Goal: Task Accomplishment & Management: Manage account settings

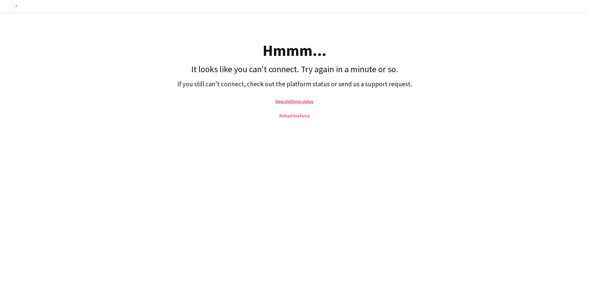
click at [298, 116] on link "Reload liveforce" at bounding box center [294, 116] width 30 height 6
click at [299, 117] on link "Reload liveforce" at bounding box center [294, 116] width 30 height 6
click at [300, 116] on link "Reload liveforce" at bounding box center [294, 116] width 30 height 6
click at [302, 116] on link "Reload liveforce" at bounding box center [294, 116] width 30 height 6
click at [300, 115] on link "Reload liveforce" at bounding box center [294, 116] width 30 height 6
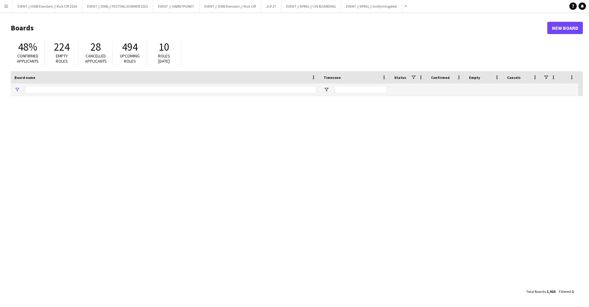
type input "******"
click at [360, 5] on button "EVENT // KPMG // Innflytningsfest Close" at bounding box center [371, 6] width 61 height 12
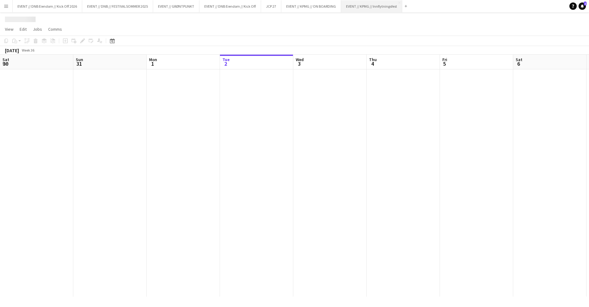
scroll to position [0, 147]
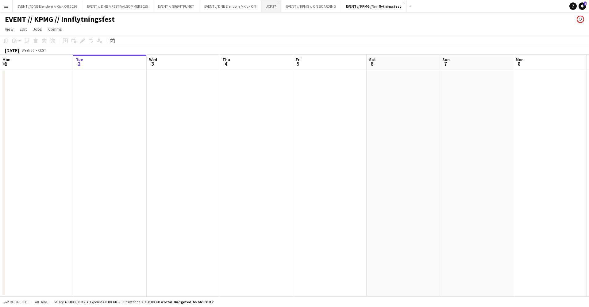
click at [267, 9] on button "JCP 27 Close" at bounding box center [271, 6] width 20 height 12
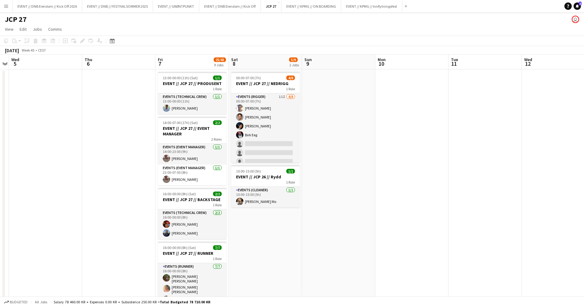
scroll to position [0, 137]
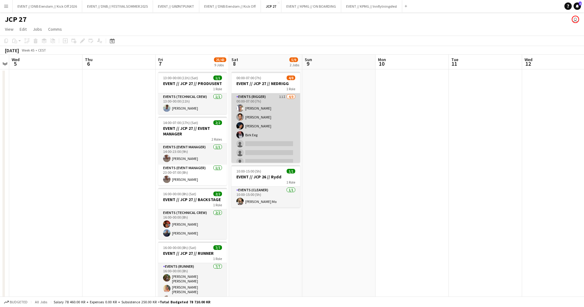
click at [281, 135] on app-card-role "Events (Rigger) 11I [DATE] 00:00-07:00 (7h) [PERSON_NAME] Eeg [PERSON_NAME] Rod…" at bounding box center [265, 134] width 69 height 83
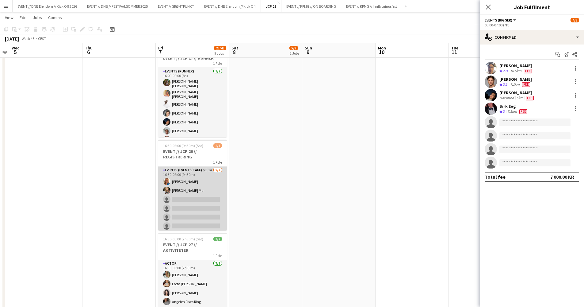
scroll to position [0, 0]
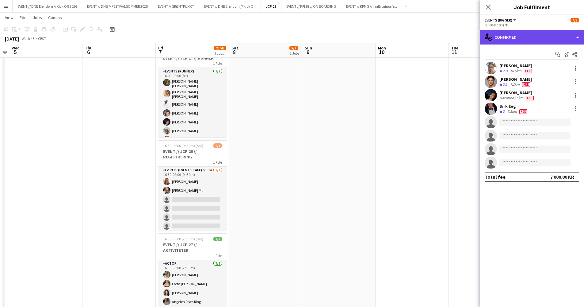
click at [524, 39] on div "single-neutral-actions-check-2 Confirmed" at bounding box center [532, 37] width 104 height 15
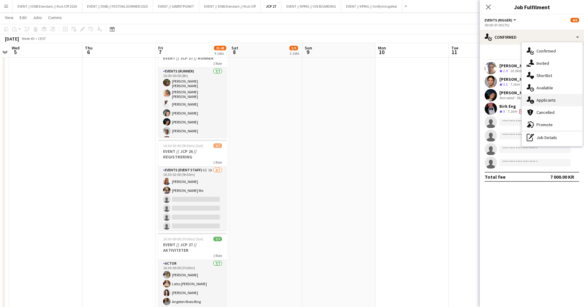
click at [539, 97] on span "Applicants" at bounding box center [545, 100] width 19 height 6
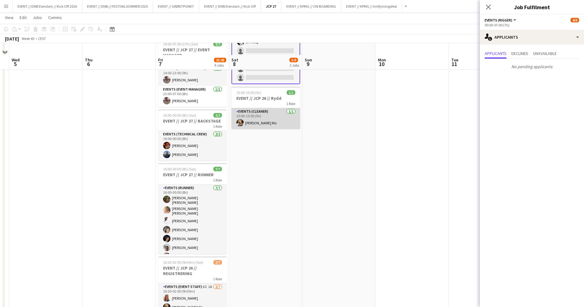
scroll to position [37, 0]
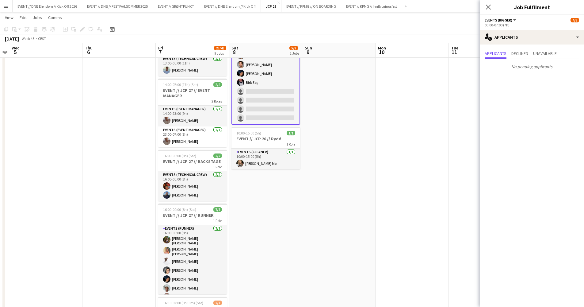
click at [269, 120] on app-card-role "Events (Rigger) 11I [DATE] 00:00-07:00 (7h) [PERSON_NAME] Eeg [PERSON_NAME] Rod…" at bounding box center [265, 82] width 69 height 84
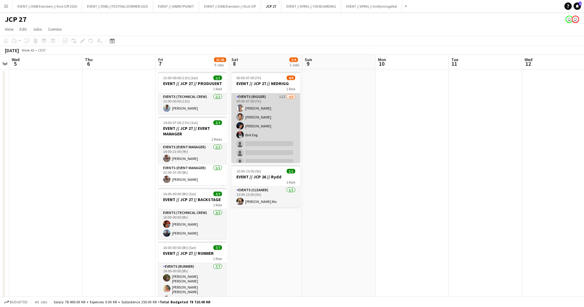
scroll to position [0, 0]
click at [263, 135] on app-card-role "Events (Rigger) 11I [DATE] 00:00-07:00 (7h) [PERSON_NAME] Eeg [PERSON_NAME] Rod…" at bounding box center [265, 134] width 69 height 83
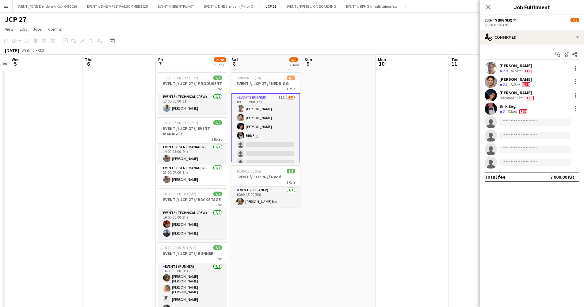
click at [500, 29] on app-options-switcher "Events (Rigger) All roles Events (Rigger) [DATE] 00:00-07:00 (7h)" at bounding box center [532, 22] width 104 height 15
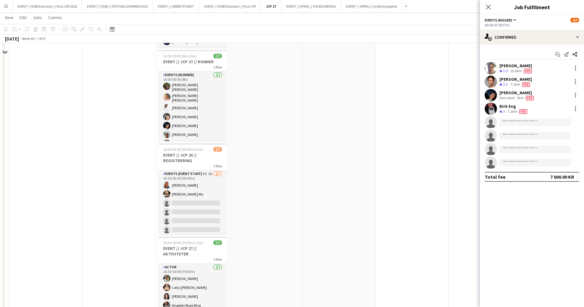
scroll to position [192, 0]
click at [497, 101] on div "[PERSON_NAME] Crew rating 2.9 10.5km Fee Ulrik Eeg Crew rating 3.3 7.1km Fee [P…" at bounding box center [532, 115] width 104 height 107
click at [497, 103] on div "[PERSON_NAME] Eeg Crew rating 3 7.1km Fee" at bounding box center [532, 108] width 104 height 12
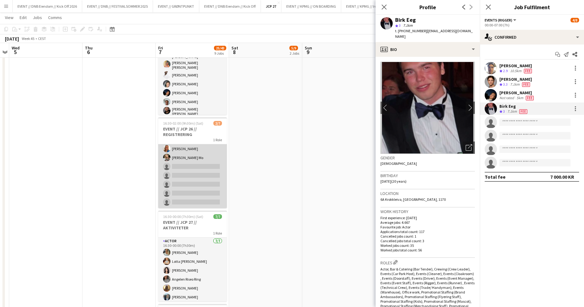
scroll to position [0, 0]
click at [201, 185] on app-card-role "Events (Event Staff) 6I 1A [DATE] 16:30-02:00 (9h30m) [PERSON_NAME] [PERSON_NAM…" at bounding box center [192, 181] width 69 height 74
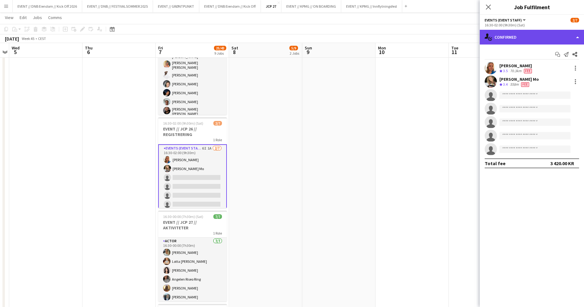
click at [505, 34] on div "single-neutral-actions-check-2 Confirmed" at bounding box center [532, 37] width 104 height 15
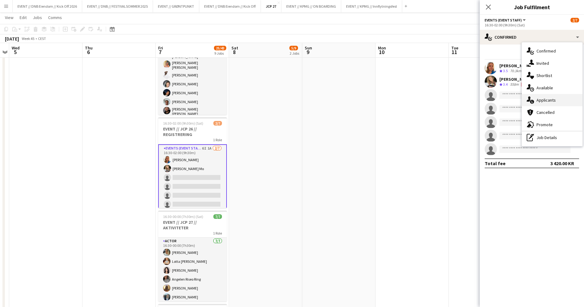
click at [564, 102] on div "single-neutral-actions-information Applicants" at bounding box center [552, 100] width 61 height 12
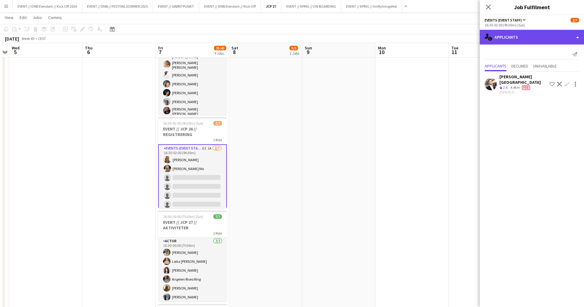
click at [534, 36] on div "single-neutral-actions-information Applicants" at bounding box center [532, 37] width 104 height 15
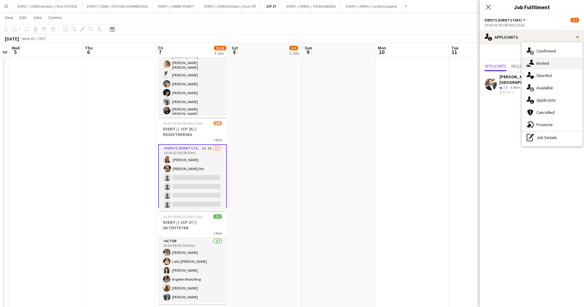
click at [547, 61] on span "Invited" at bounding box center [542, 63] width 13 height 6
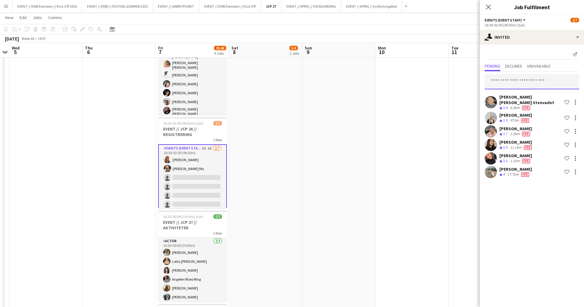
click at [526, 87] on input "text" at bounding box center [532, 81] width 94 height 15
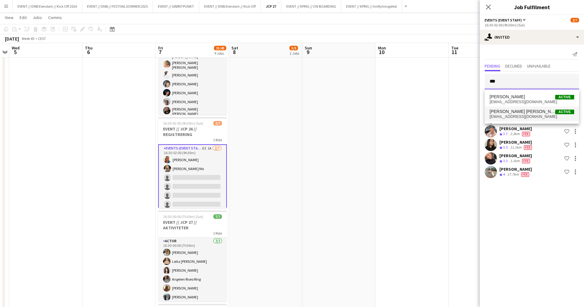
type input "***"
click at [526, 110] on span "[PERSON_NAME] [PERSON_NAME]" at bounding box center [523, 111] width 66 height 5
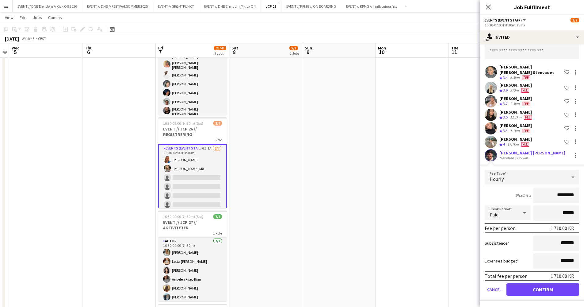
click at [532, 288] on button "Confirm" at bounding box center [542, 289] width 73 height 12
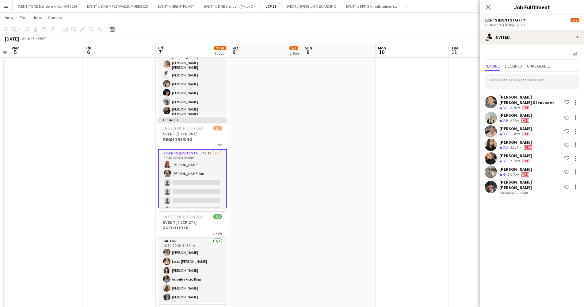
click at [315, 195] on app-date-cell at bounding box center [338, 207] width 73 height 711
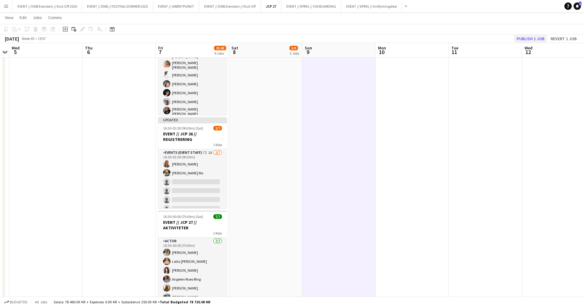
click at [527, 37] on button "Publish 1 job" at bounding box center [530, 39] width 33 height 8
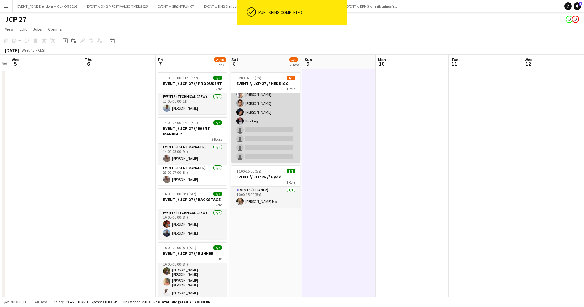
click at [242, 120] on app-user-avatar at bounding box center [239, 120] width 7 height 7
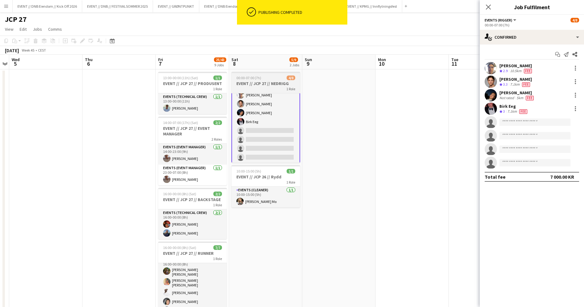
click at [266, 85] on h3 "EVENT // JCP 27 // NEDRIGG" at bounding box center [265, 84] width 69 height 6
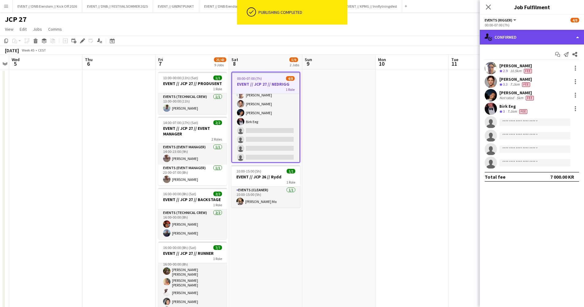
click at [508, 41] on div "single-neutral-actions-check-2 Confirmed" at bounding box center [532, 37] width 104 height 15
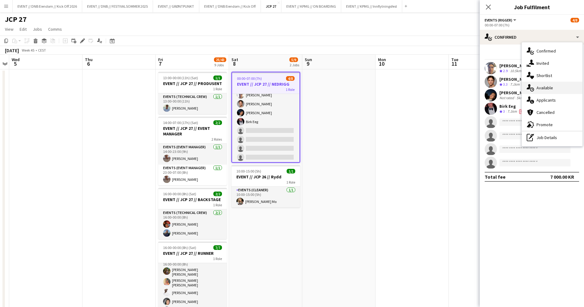
click at [532, 89] on icon at bounding box center [532, 88] width 1 height 1
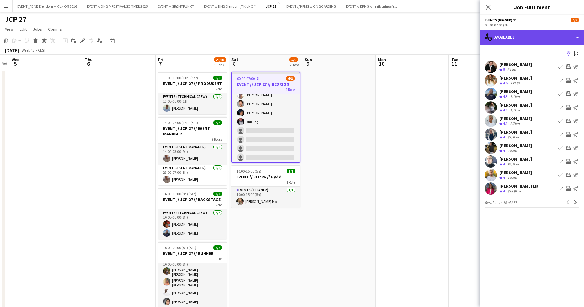
click at [523, 32] on div "single-neutral-actions-upload Available" at bounding box center [532, 37] width 104 height 15
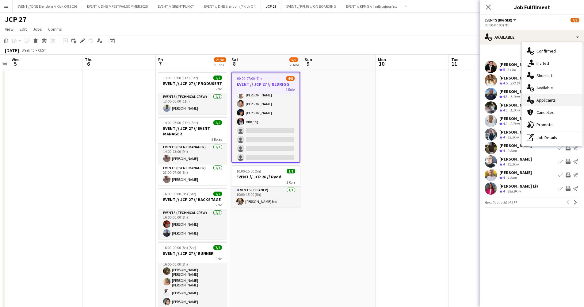
click at [544, 100] on span "Applicants" at bounding box center [545, 100] width 19 height 6
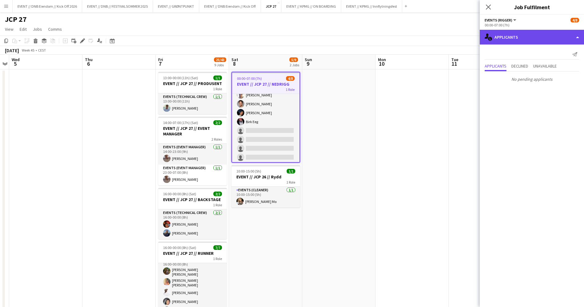
click at [537, 35] on div "single-neutral-actions-information Applicants" at bounding box center [532, 37] width 104 height 15
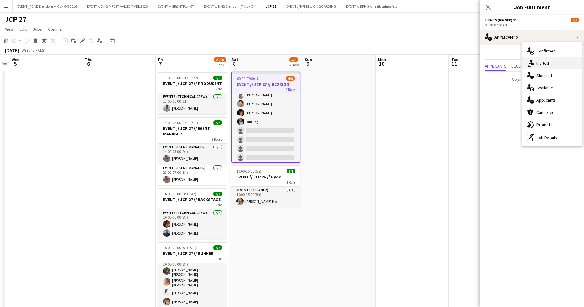
click at [541, 63] on span "Invited" at bounding box center [542, 63] width 13 height 6
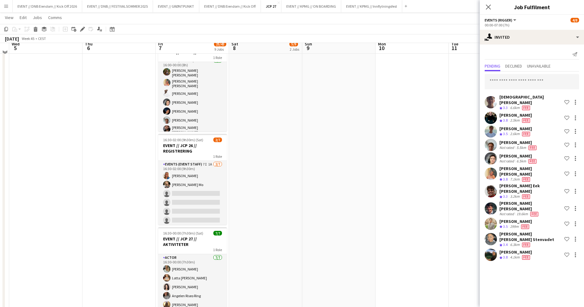
scroll to position [200, 0]
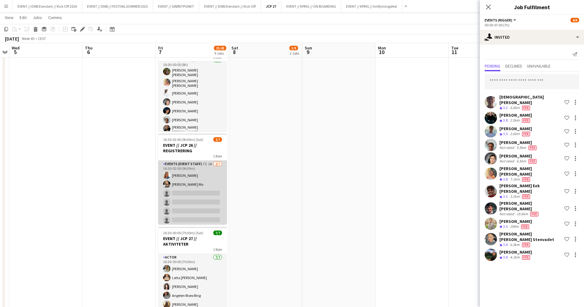
click at [207, 193] on app-card-role "Events (Event Staff) 7I 1A [DATE] 16:30-02:00 (9h30m) [PERSON_NAME] [PERSON_NAM…" at bounding box center [192, 197] width 69 height 74
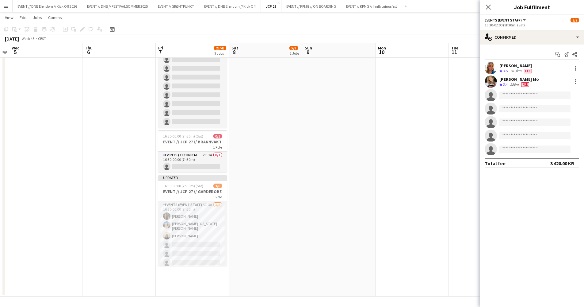
scroll to position [483, 0]
click at [517, 34] on div "single-neutral-actions-check-2 Confirmed" at bounding box center [532, 37] width 104 height 15
click at [542, 97] on span "Applicants" at bounding box center [545, 100] width 19 height 6
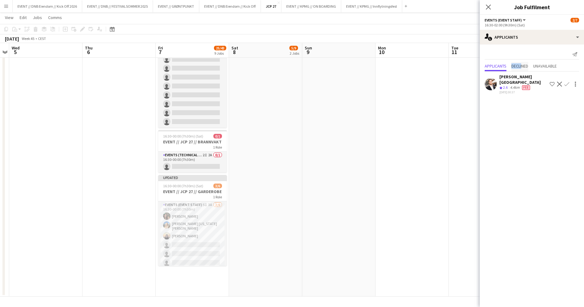
click at [522, 63] on span "Declined" at bounding box center [519, 66] width 17 height 9
click at [549, 60] on div "No declined applicants" at bounding box center [532, 65] width 104 height 13
click at [551, 56] on span "Unavailable" at bounding box center [545, 53] width 24 height 9
click at [499, 57] on span "Applicants" at bounding box center [496, 53] width 22 height 9
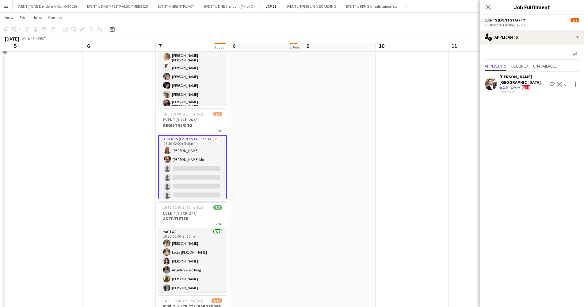
scroll to position [236, 0]
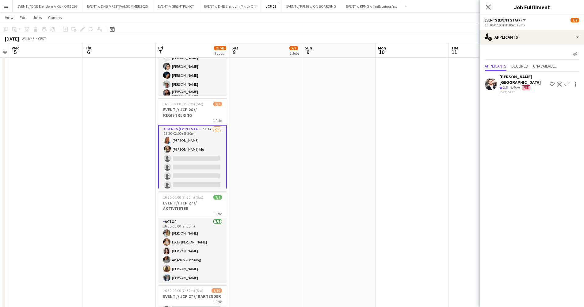
click at [212, 158] on app-card-role "Events (Event Staff) 7I 1A [DATE] 16:30-02:00 (9h30m) [PERSON_NAME] [PERSON_NAM…" at bounding box center [192, 162] width 69 height 75
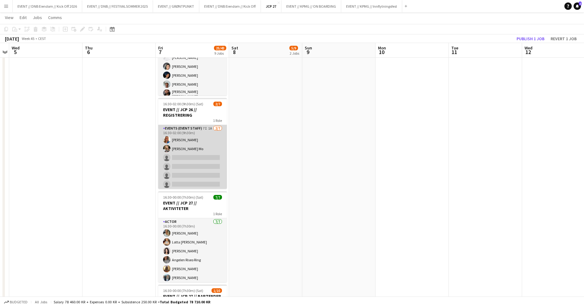
click at [212, 158] on app-card-role "Events (Event Staff) 7I 1A [DATE] 16:30-02:00 (9h30m) [PERSON_NAME] [PERSON_NAM…" at bounding box center [192, 162] width 69 height 74
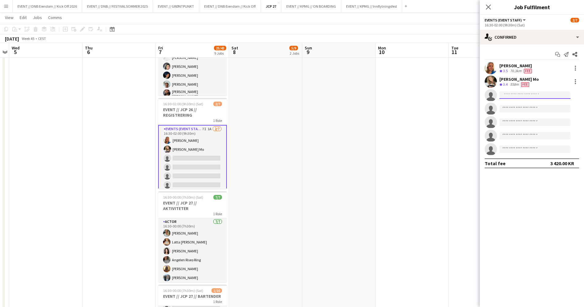
click at [523, 95] on input at bounding box center [534, 94] width 71 height 7
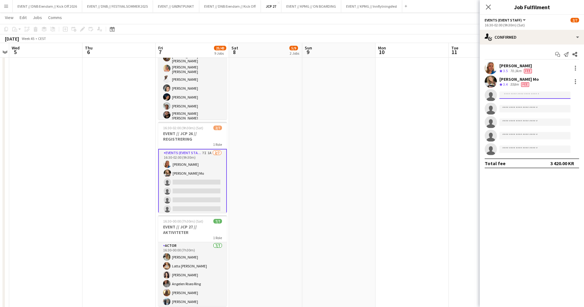
scroll to position [7, 0]
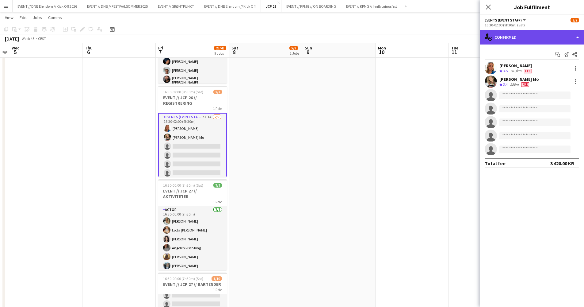
click at [558, 39] on div "single-neutral-actions-check-2 Confirmed" at bounding box center [532, 37] width 104 height 15
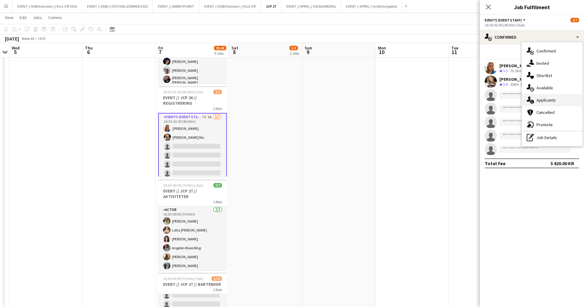
click at [551, 101] on span "Applicants" at bounding box center [545, 100] width 19 height 6
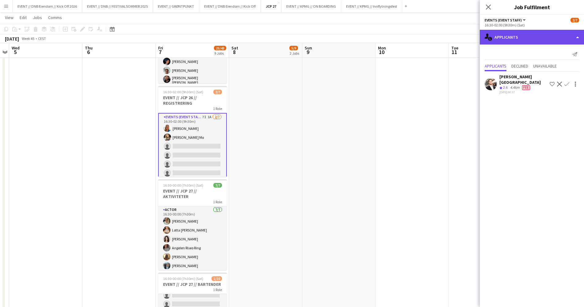
click at [540, 41] on div "single-neutral-actions-information Applicants" at bounding box center [532, 37] width 104 height 15
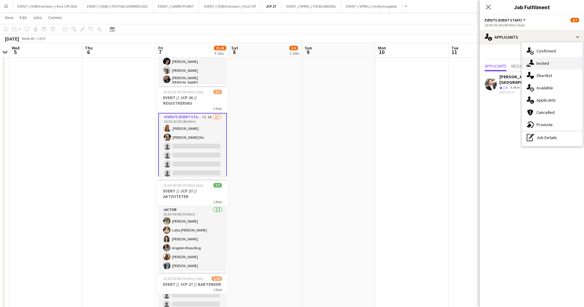
click at [543, 59] on div "single-neutral-actions-share-1 Invited" at bounding box center [552, 63] width 61 height 12
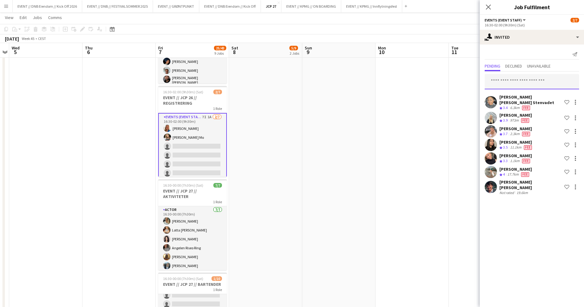
click at [528, 83] on input "text" at bounding box center [532, 81] width 94 height 15
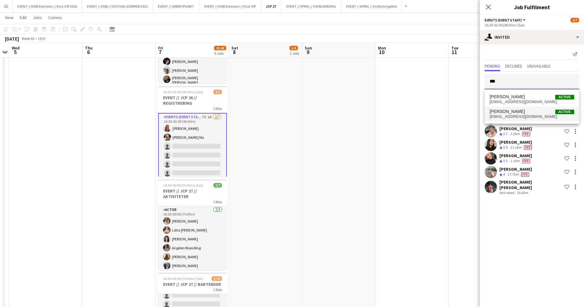
type input "***"
click at [530, 110] on span "[PERSON_NAME] Active" at bounding box center [532, 111] width 85 height 5
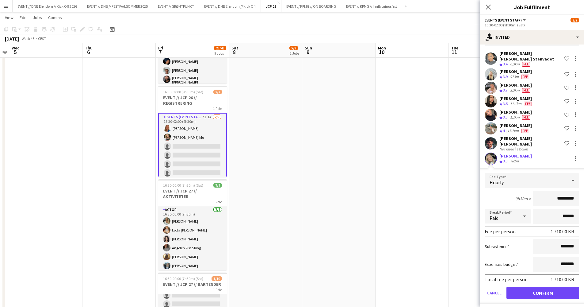
click at [554, 286] on button "Confirm" at bounding box center [542, 292] width 73 height 12
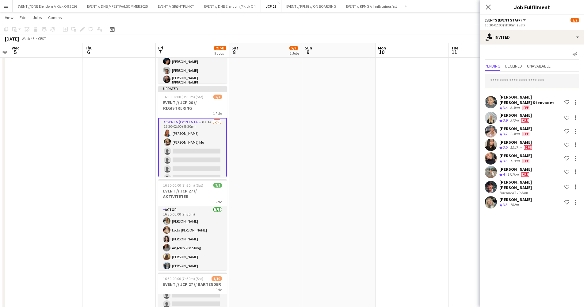
click at [530, 79] on input "text" at bounding box center [532, 81] width 94 height 15
type input "*"
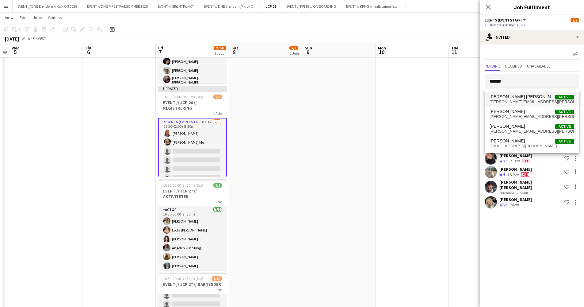
type input "******"
click at [539, 96] on span "[PERSON_NAME] [PERSON_NAME] Active" at bounding box center [532, 96] width 85 height 5
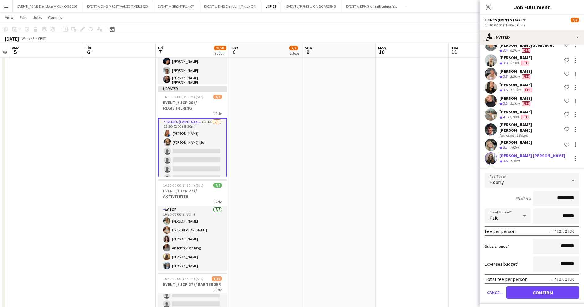
scroll to position [57, 0]
click at [544, 287] on button "Confirm" at bounding box center [542, 292] width 73 height 12
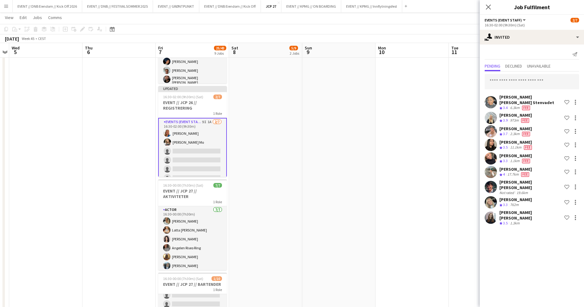
scroll to position [0, 0]
click at [524, 78] on input "text" at bounding box center [532, 81] width 94 height 15
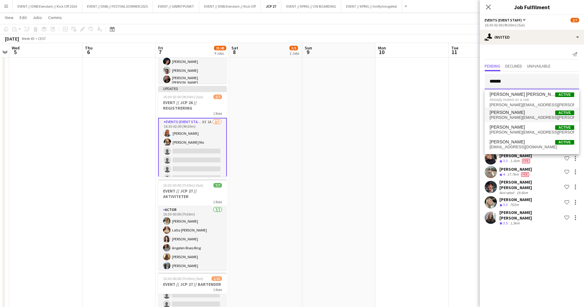
type input "******"
click at [532, 115] on span "[PERSON_NAME][EMAIL_ADDRESS][PERSON_NAME][DOMAIN_NAME]" at bounding box center [532, 117] width 85 height 5
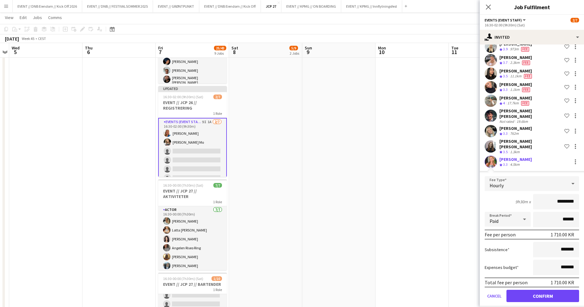
scroll to position [70, 0]
click at [551, 290] on button "Confirm" at bounding box center [542, 296] width 73 height 12
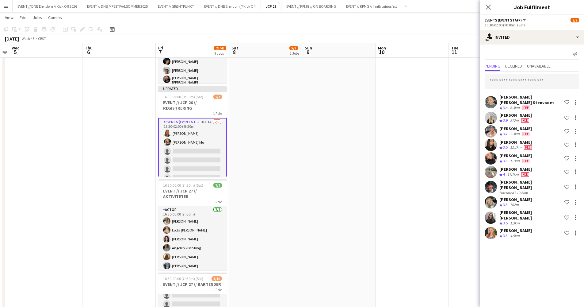
scroll to position [0, 0]
click at [531, 78] on input "text" at bounding box center [532, 81] width 94 height 15
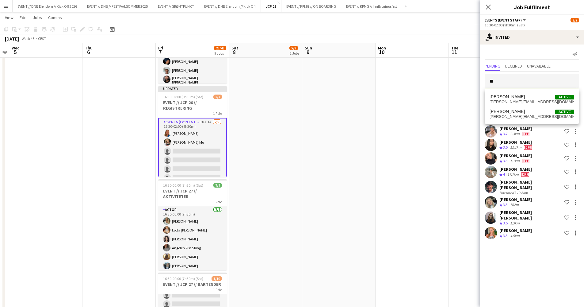
type input "*"
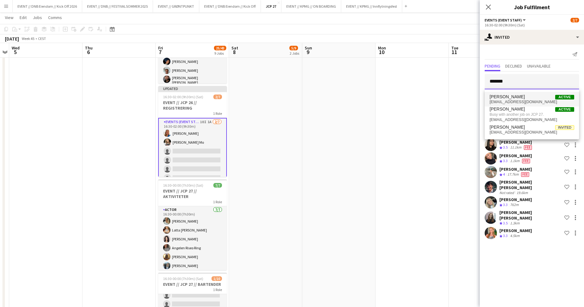
type input "******"
click at [535, 99] on span "[EMAIL_ADDRESS][DOMAIN_NAME]" at bounding box center [532, 101] width 85 height 5
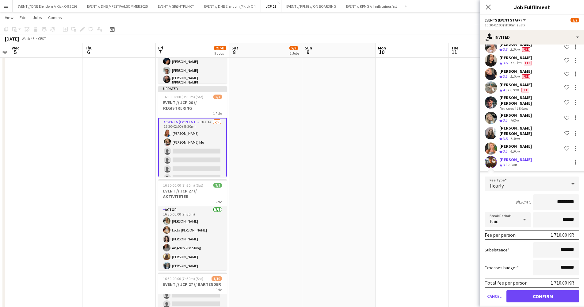
scroll to position [84, 0]
click at [545, 290] on button "Confirm" at bounding box center [542, 296] width 73 height 12
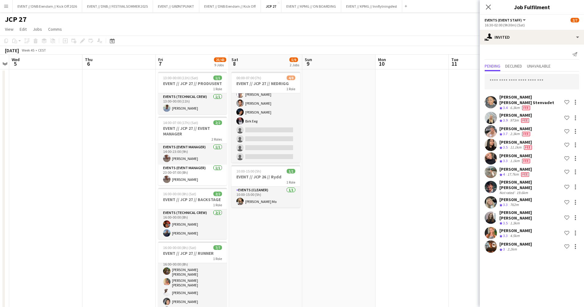
scroll to position [0, 0]
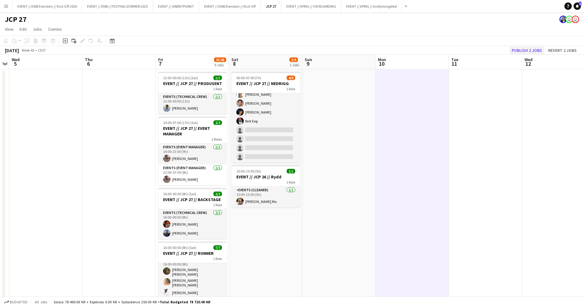
click at [531, 48] on button "Publish 2 jobs" at bounding box center [526, 50] width 35 height 8
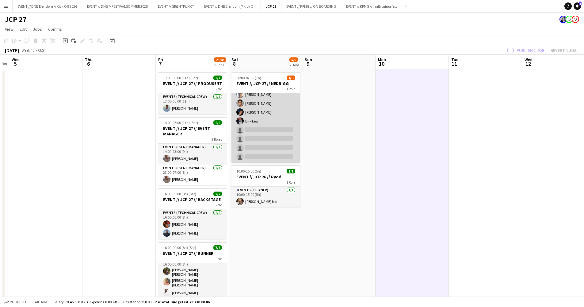
click at [272, 120] on app-card-role "Events (Rigger) 11I [DATE] 00:00-07:00 (7h) [PERSON_NAME] Eeg [PERSON_NAME] Rod…" at bounding box center [265, 120] width 69 height 83
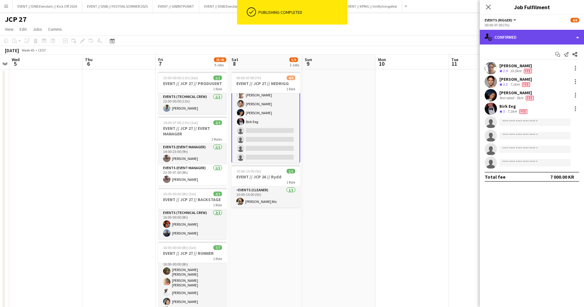
click at [552, 36] on div "single-neutral-actions-check-2 Confirmed" at bounding box center [532, 37] width 104 height 15
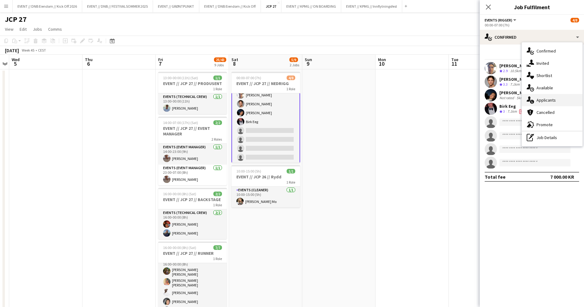
click at [554, 101] on span "Applicants" at bounding box center [545, 100] width 19 height 6
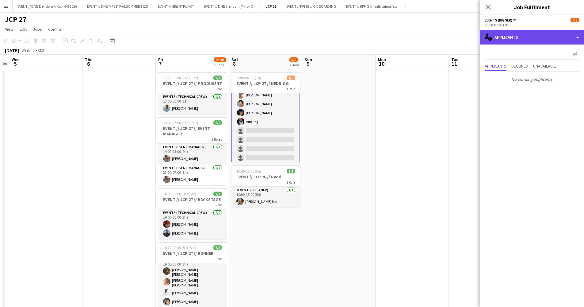
click at [516, 33] on div "single-neutral-actions-information Applicants" at bounding box center [532, 37] width 104 height 15
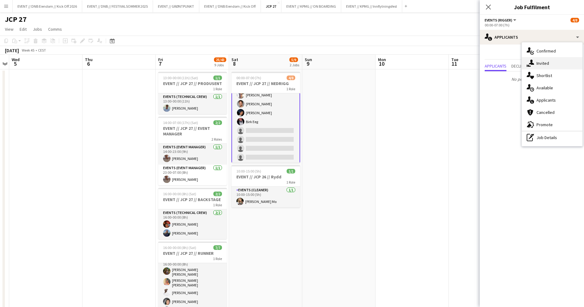
click at [543, 60] on span "Invited" at bounding box center [542, 63] width 13 height 6
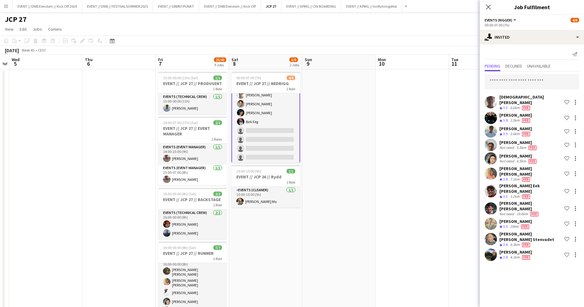
click at [533, 90] on div "[PERSON_NAME] Crew rating 3.3 6.6km Fee Shortlist crew [PERSON_NAME] Crew ratin…" at bounding box center [532, 166] width 104 height 190
click at [535, 85] on input "text" at bounding box center [532, 81] width 94 height 15
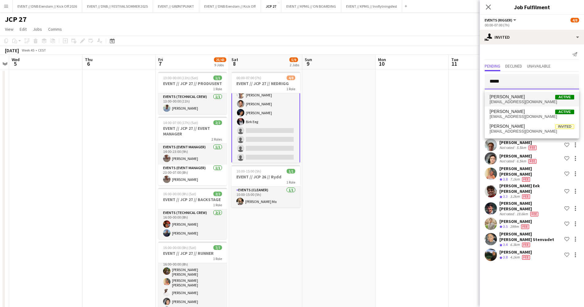
type input "*****"
click at [537, 99] on span "[PERSON_NAME] Active" at bounding box center [532, 96] width 85 height 5
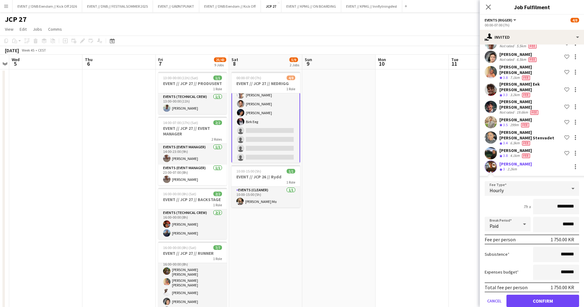
scroll to position [101, 0]
click at [549, 295] on button "Confirm" at bounding box center [542, 301] width 73 height 12
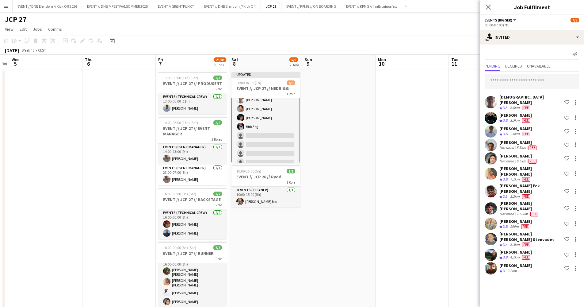
click at [520, 84] on input "text" at bounding box center [532, 81] width 94 height 15
type input "********"
click at [525, 105] on mat-option "[PERSON_NAME] Active [EMAIL_ADDRESS][DOMAIN_NAME]" at bounding box center [532, 99] width 94 height 15
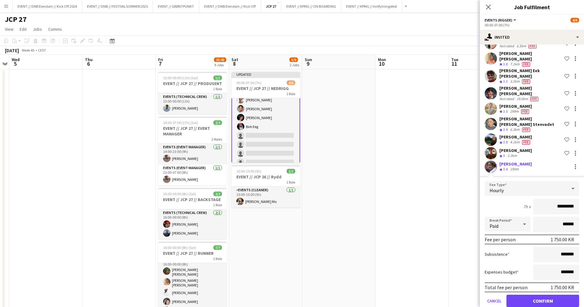
scroll to position [115, 0]
click at [542, 295] on button "Confirm" at bounding box center [542, 301] width 73 height 12
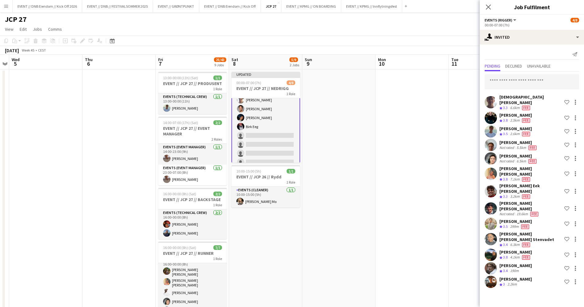
scroll to position [0, 0]
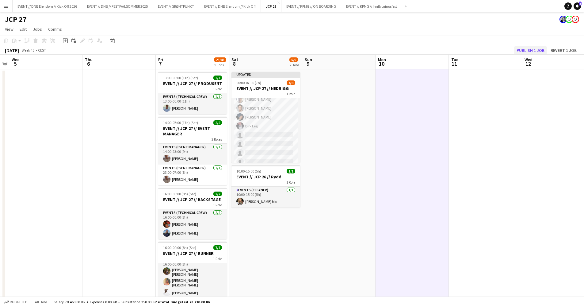
click at [528, 49] on button "Publish 1 job" at bounding box center [530, 50] width 33 height 8
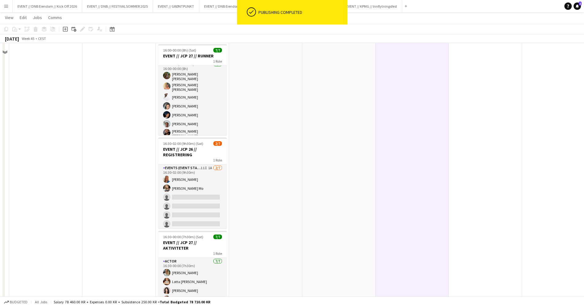
scroll to position [268, 0]
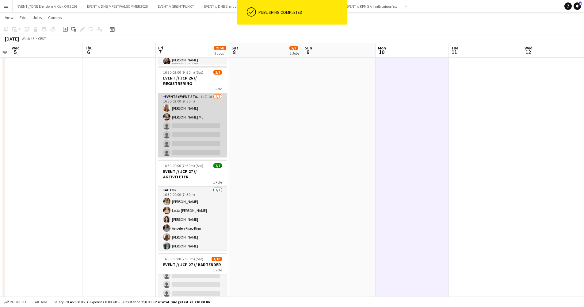
click at [205, 124] on app-card-role "Events (Event Staff) 11I 1A [DATE] 16:30-02:00 (9h30m) [PERSON_NAME] [PERSON_NA…" at bounding box center [192, 130] width 69 height 74
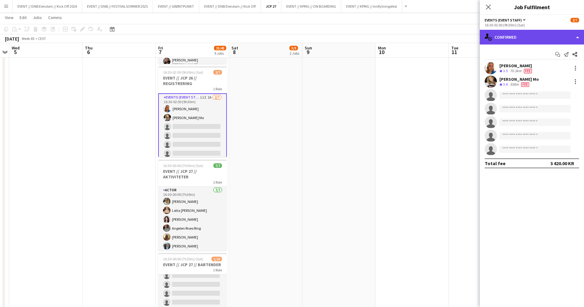
click at [520, 39] on div "single-neutral-actions-check-2 Confirmed" at bounding box center [532, 37] width 104 height 15
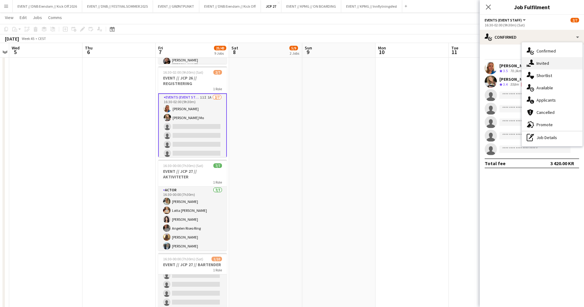
click at [553, 65] on div "single-neutral-actions-share-1 Invited" at bounding box center [552, 63] width 61 height 12
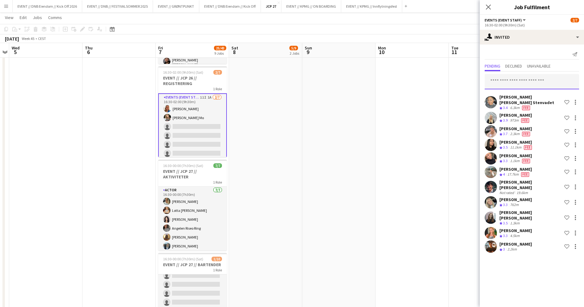
click at [546, 77] on input "text" at bounding box center [532, 81] width 94 height 15
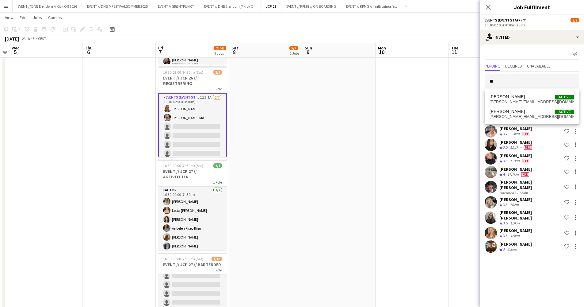
type input "*"
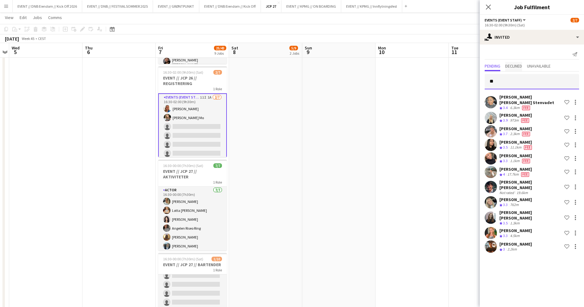
type input "*"
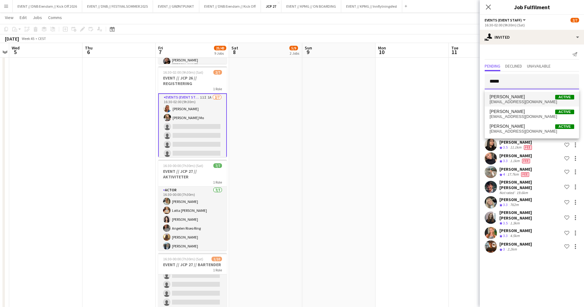
type input "*****"
click at [521, 98] on span "[PERSON_NAME] Active" at bounding box center [532, 96] width 85 height 5
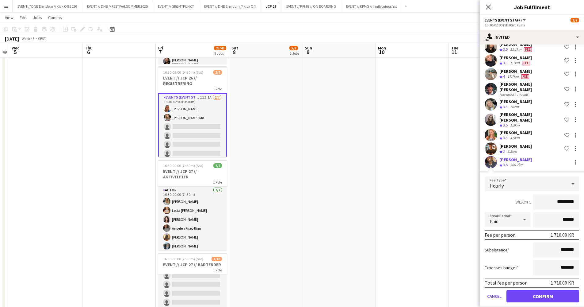
scroll to position [97, 0]
click at [533, 290] on button "Confirm" at bounding box center [542, 296] width 73 height 12
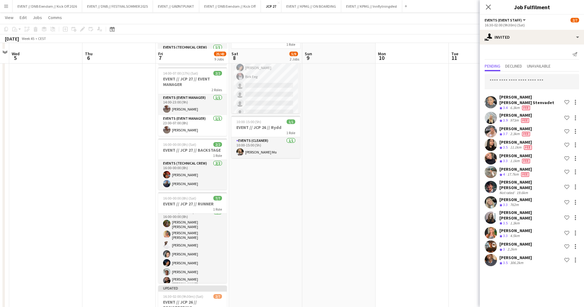
scroll to position [18, 0]
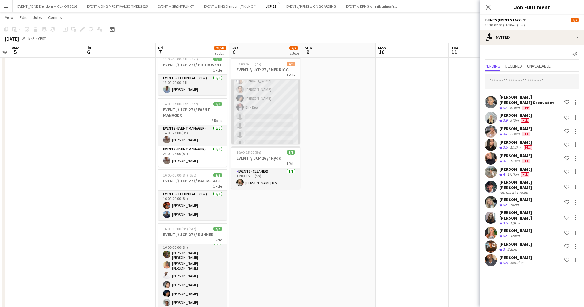
click at [254, 98] on app-card-role "Events (Rigger) 14I [DATE] 00:00-07:00 (7h) [PERSON_NAME] Eeg [PERSON_NAME] Rod…" at bounding box center [265, 107] width 69 height 83
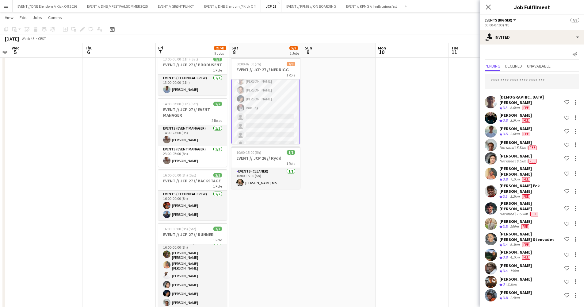
click at [506, 81] on input "text" at bounding box center [532, 81] width 94 height 15
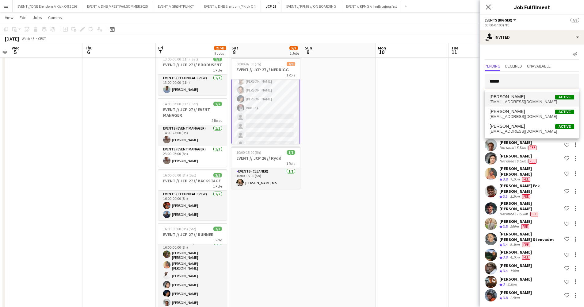
type input "*****"
click at [510, 101] on span "[EMAIL_ADDRESS][DOMAIN_NAME]" at bounding box center [532, 101] width 85 height 5
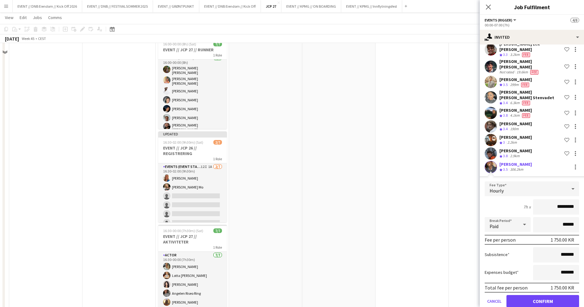
scroll to position [288, 0]
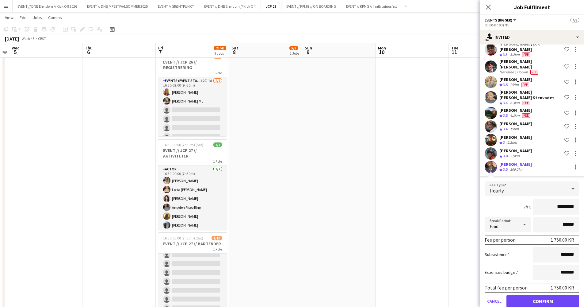
click at [536, 295] on button "Confirm" at bounding box center [542, 301] width 73 height 12
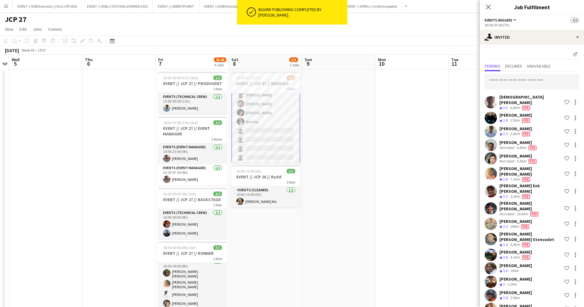
scroll to position [0, 0]
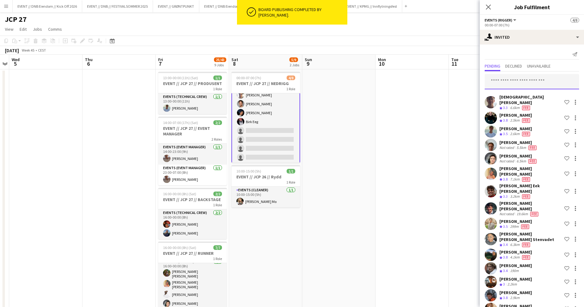
click at [519, 85] on input "text" at bounding box center [532, 81] width 94 height 15
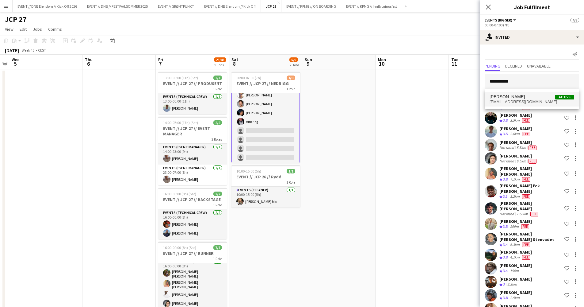
type input "**********"
click at [520, 101] on span "[EMAIL_ADDRESS][DOMAIN_NAME]" at bounding box center [532, 101] width 85 height 5
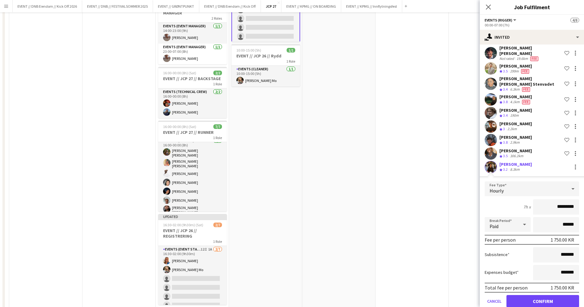
scroll to position [277, 0]
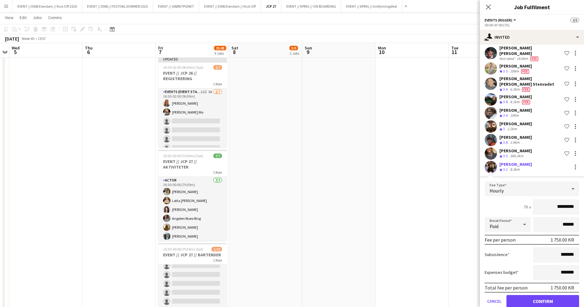
click at [553, 295] on button "Confirm" at bounding box center [542, 301] width 73 height 12
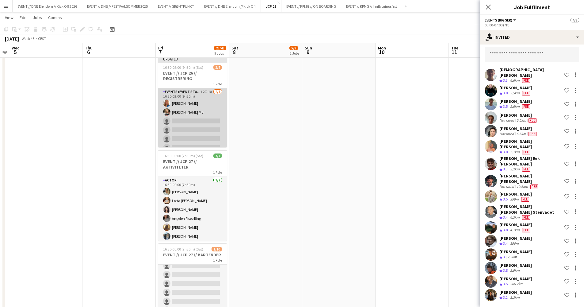
click at [190, 124] on app-card-role "Events (Event Staff) 12I 1A [DATE] 16:30-02:00 (9h30m) [PERSON_NAME] [PERSON_NA…" at bounding box center [192, 125] width 69 height 74
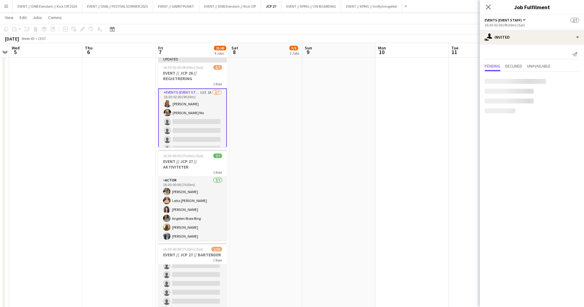
scroll to position [0, 0]
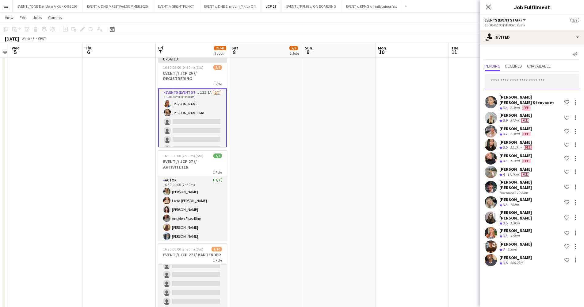
click at [537, 75] on input "text" at bounding box center [532, 81] width 94 height 15
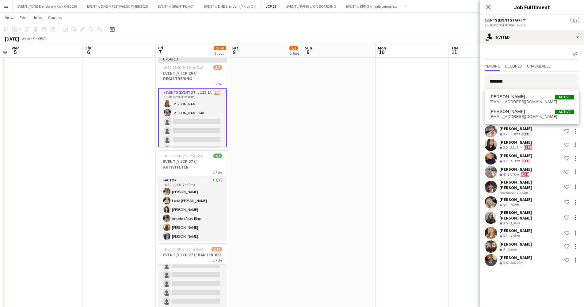
type input "*******"
click at [538, 97] on span "[PERSON_NAME] Active" at bounding box center [532, 96] width 85 height 5
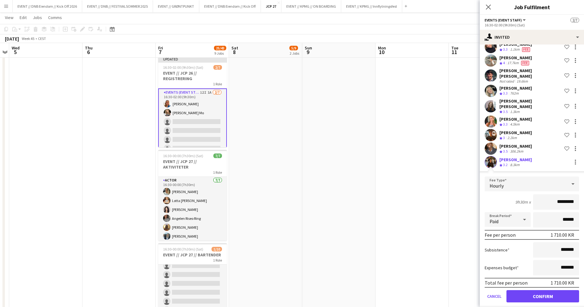
scroll to position [111, 0]
click at [545, 291] on button "Confirm" at bounding box center [542, 296] width 73 height 12
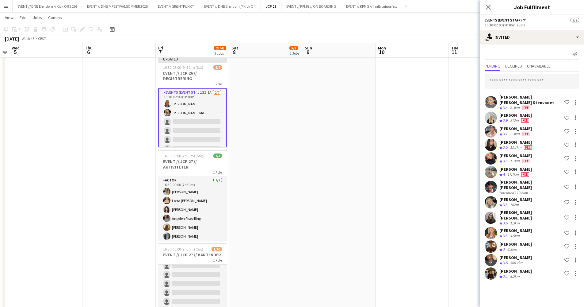
click at [448, 135] on app-date-cell at bounding box center [411, 146] width 73 height 711
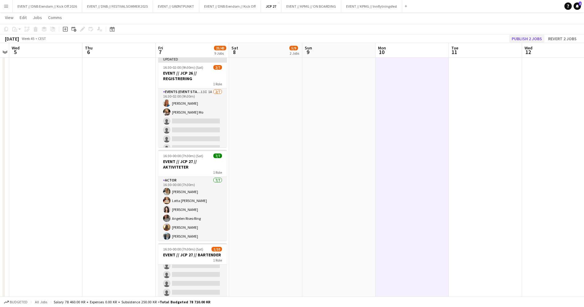
click at [534, 36] on button "Publish 2 jobs" at bounding box center [526, 39] width 35 height 8
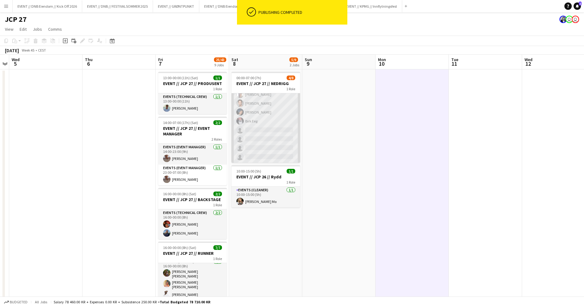
click at [285, 100] on app-card-role "Events (Rigger) 16I [DATE] 00:00-07:00 (7h) [PERSON_NAME] Eeg [PERSON_NAME] Rod…" at bounding box center [265, 120] width 69 height 83
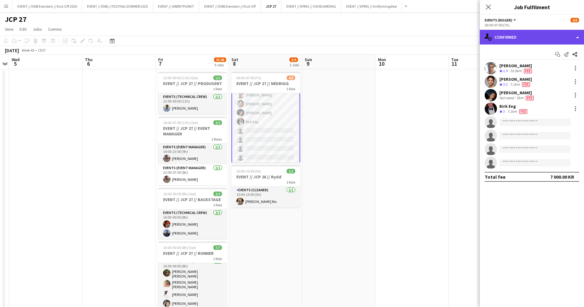
click at [549, 44] on div "single-neutral-actions-check-2 Confirmed" at bounding box center [532, 37] width 104 height 15
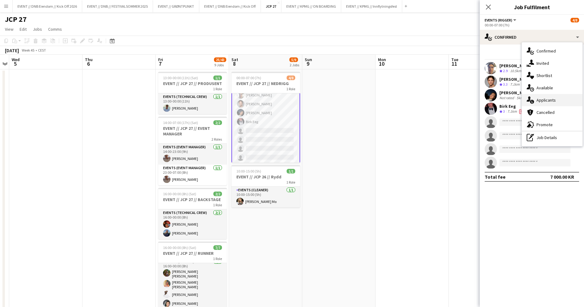
click at [559, 103] on div "single-neutral-actions-information Applicants" at bounding box center [552, 100] width 61 height 12
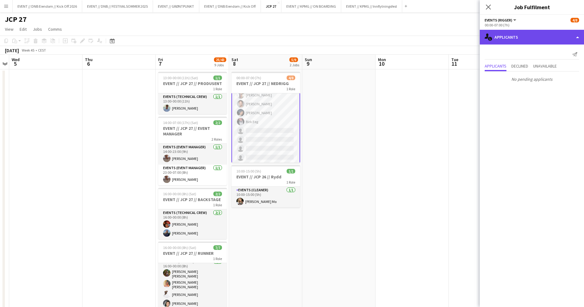
click at [542, 39] on div "single-neutral-actions-information Applicants" at bounding box center [532, 37] width 104 height 15
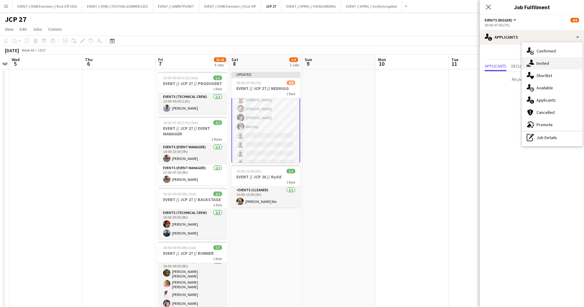
click at [561, 60] on div "single-neutral-actions-share-1 Invited" at bounding box center [552, 63] width 61 height 12
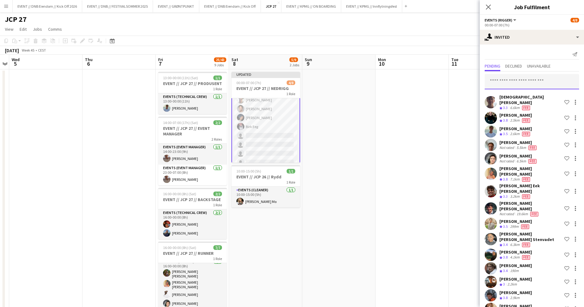
click at [532, 77] on input "text" at bounding box center [532, 81] width 94 height 15
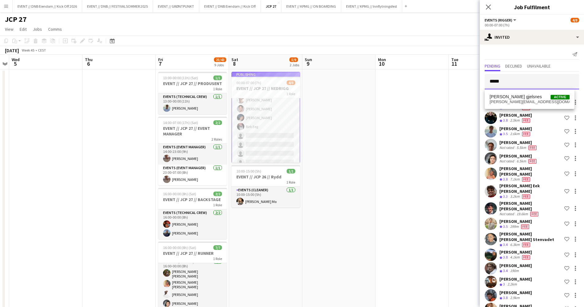
type input "******"
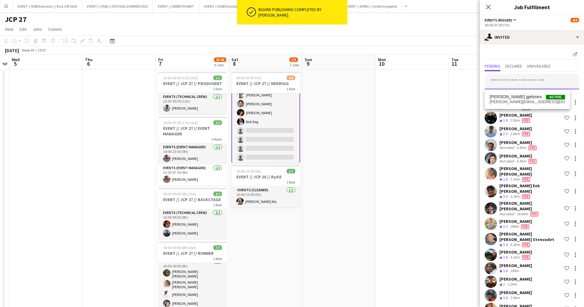
click at [534, 81] on input "text" at bounding box center [532, 81] width 94 height 15
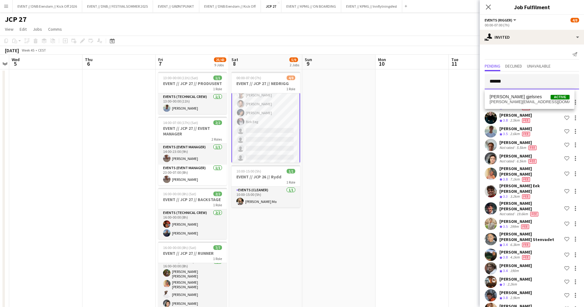
type input "******"
drag, startPoint x: 534, startPoint y: 81, endPoint x: 535, endPoint y: 97, distance: 16.9
click at [535, 97] on span "[PERSON_NAME] gjelsnes Active" at bounding box center [530, 96] width 80 height 5
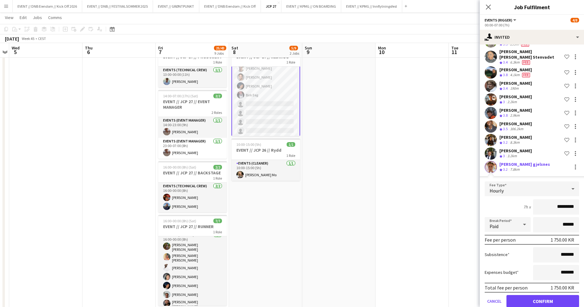
scroll to position [26, 0]
click at [549, 295] on button "Confirm" at bounding box center [542, 301] width 73 height 12
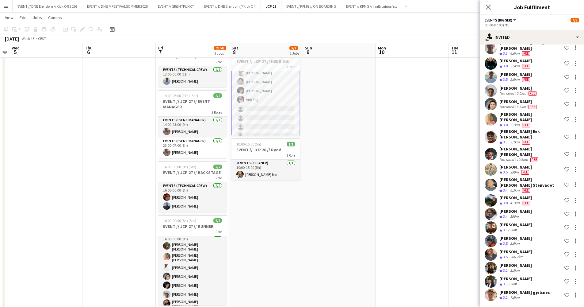
click at [262, 78] on app-card-role "Events (Rigger) 18I [DATE] 00:00-07:00 (7h) [PERSON_NAME] Eeg [PERSON_NAME] Rod…" at bounding box center [265, 99] width 69 height 84
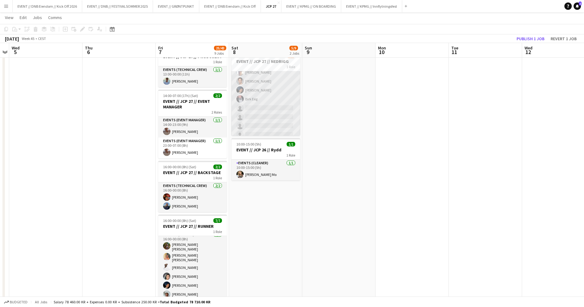
click at [261, 97] on app-card-role "Events (Rigger) 18I [DATE] 00:00-07:00 (7h) [PERSON_NAME] Eeg [PERSON_NAME] Rod…" at bounding box center [265, 98] width 69 height 83
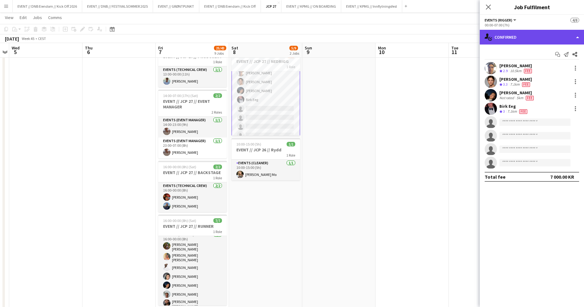
click at [502, 41] on div "single-neutral-actions-check-2 Confirmed" at bounding box center [532, 37] width 104 height 15
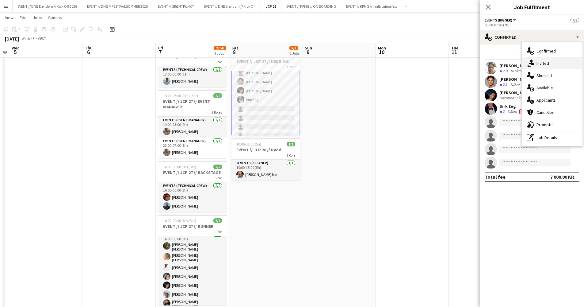
click at [542, 66] on div "single-neutral-actions-share-1 Invited" at bounding box center [552, 63] width 61 height 12
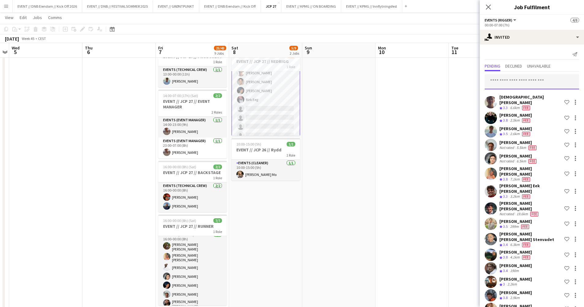
click at [523, 80] on input "text" at bounding box center [532, 81] width 94 height 15
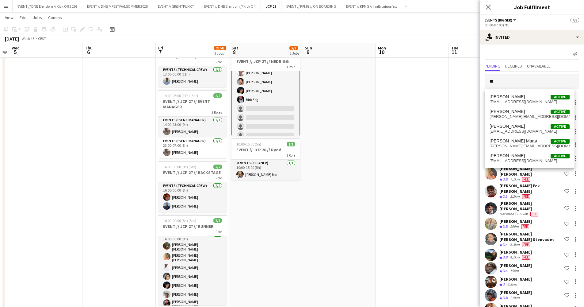
type input "*"
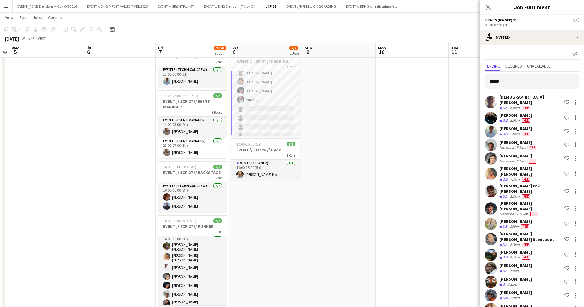
type input "******"
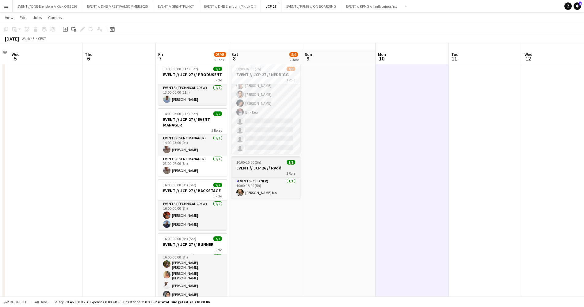
scroll to position [0, 0]
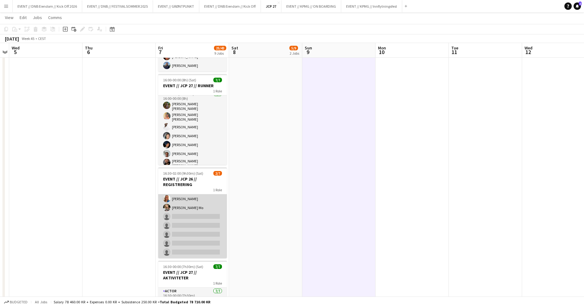
scroll to position [10, 0]
click at [209, 228] on app-card-role "Events (Event Staff) 13I 1A [DATE] 16:30-02:00 (9h30m) [PERSON_NAME] [PERSON_NA…" at bounding box center [192, 221] width 69 height 74
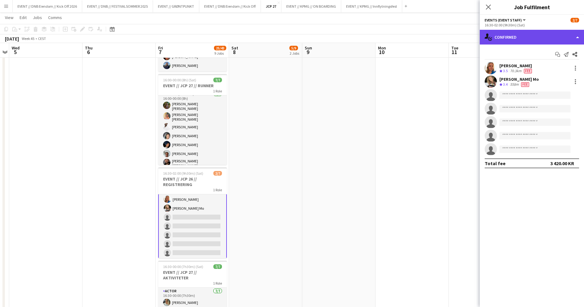
click at [511, 38] on div "single-neutral-actions-check-2 Confirmed" at bounding box center [532, 37] width 104 height 15
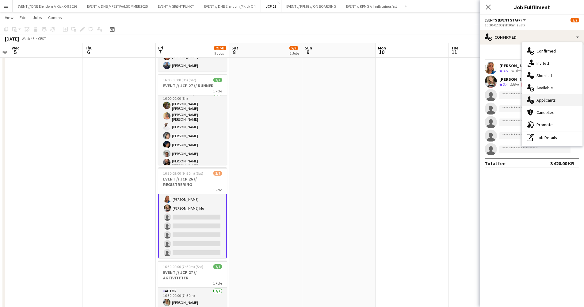
click at [541, 101] on span "Applicants" at bounding box center [545, 100] width 19 height 6
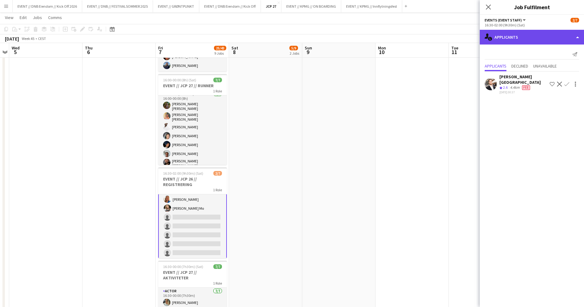
click at [548, 37] on div "single-neutral-actions-information Applicants" at bounding box center [532, 37] width 104 height 15
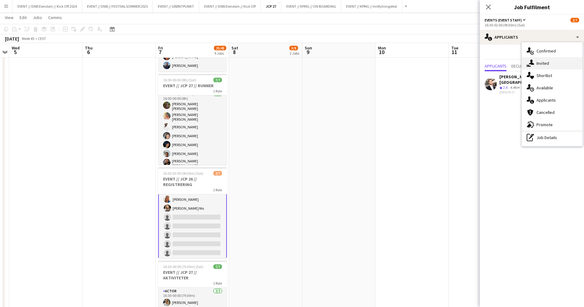
click at [552, 67] on div "single-neutral-actions-share-1 Invited" at bounding box center [552, 63] width 61 height 12
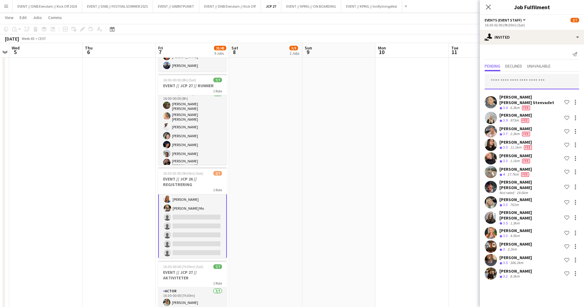
click at [547, 76] on input "text" at bounding box center [532, 81] width 94 height 15
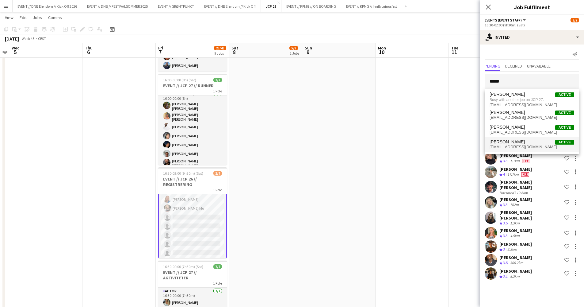
type input "*****"
click at [540, 142] on span "[PERSON_NAME] Active" at bounding box center [532, 141] width 85 height 5
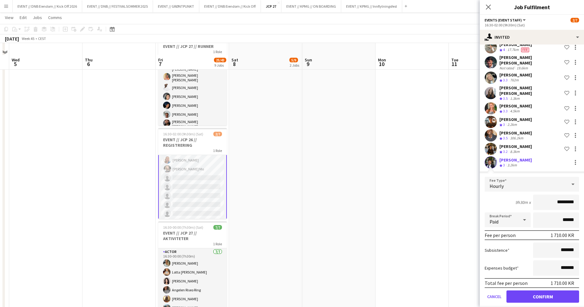
scroll to position [218, 0]
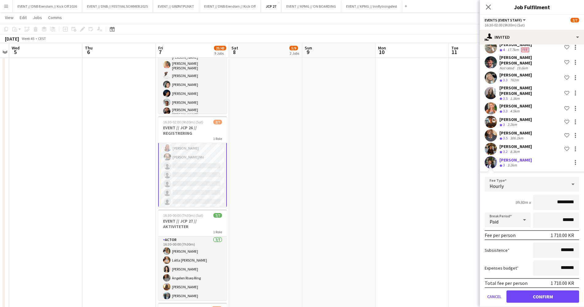
click at [547, 290] on button "Confirm" at bounding box center [542, 296] width 73 height 12
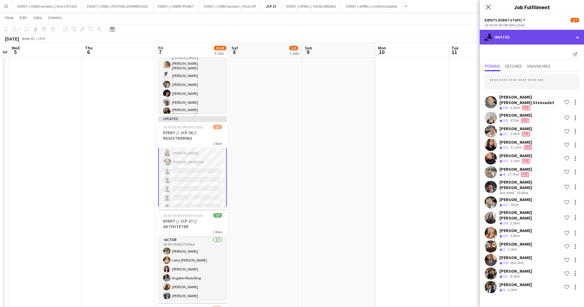
click at [543, 42] on div "single-neutral-actions-share-1 Invited" at bounding box center [532, 37] width 104 height 15
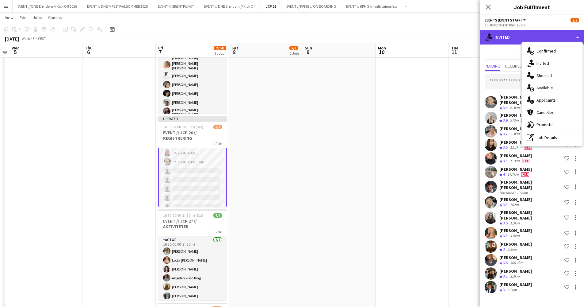
click at [543, 42] on div "single-neutral-actions-share-1 Invited" at bounding box center [532, 37] width 104 height 15
click at [518, 40] on div "single-neutral-actions-share-1 Invited" at bounding box center [532, 37] width 104 height 15
click at [523, 37] on div "single-neutral-actions-share-1 Invited" at bounding box center [532, 37] width 104 height 15
click at [564, 37] on div "single-neutral-actions-share-1 Invited" at bounding box center [532, 37] width 104 height 15
click at [575, 36] on div "single-neutral-actions-share-1 Invited" at bounding box center [532, 37] width 104 height 15
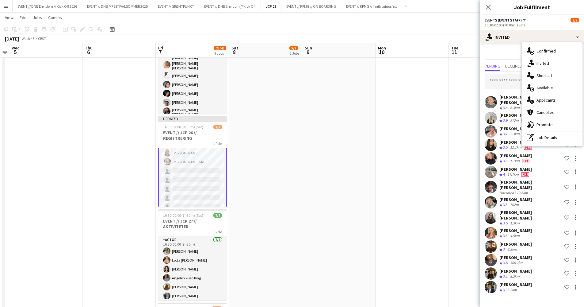
click at [496, 55] on div "Send notification" at bounding box center [532, 54] width 94 height 10
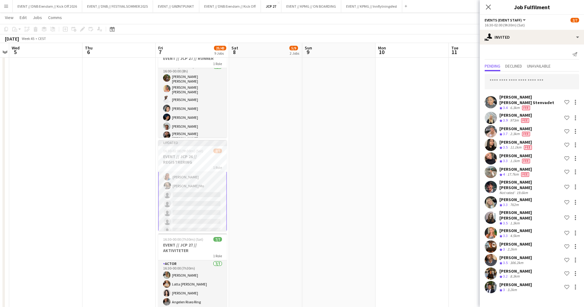
scroll to position [195, 0]
click at [206, 181] on app-card-role "Events (Event Staff) 14I 1A [DATE] 16:30-02:00 (9h30m) [PERSON_NAME] [PERSON_NA…" at bounding box center [192, 193] width 69 height 75
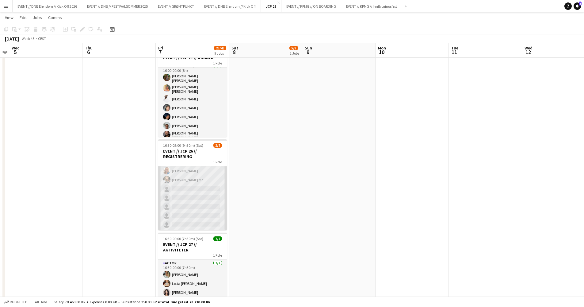
click at [206, 181] on app-card-role "Events (Event Staff) 14I 1A [DATE] 16:30-02:00 (9h30m) [PERSON_NAME] [PERSON_NA…" at bounding box center [192, 193] width 69 height 74
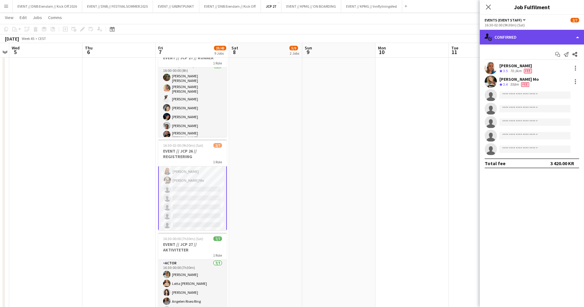
click at [528, 42] on div "single-neutral-actions-check-2 Confirmed" at bounding box center [532, 37] width 104 height 15
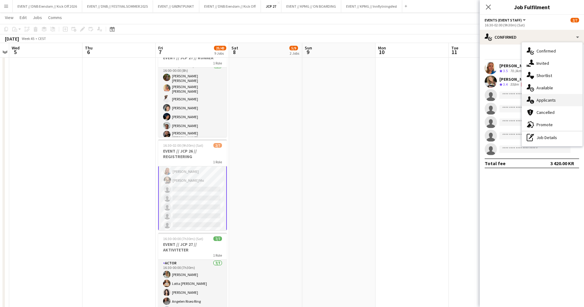
click at [539, 100] on span "Applicants" at bounding box center [545, 100] width 19 height 6
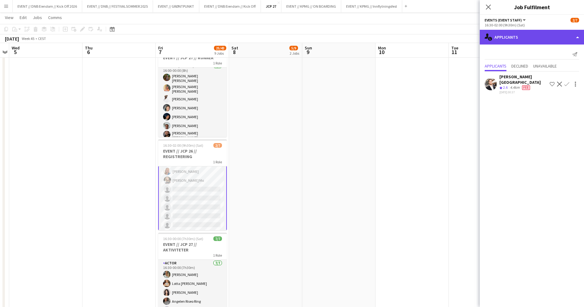
click at [547, 39] on div "single-neutral-actions-information Applicants" at bounding box center [532, 37] width 104 height 15
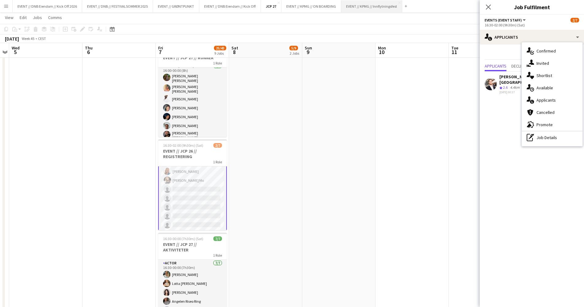
click at [388, 9] on button "EVENT // KPMG // Innflytningsfest Close" at bounding box center [371, 6] width 61 height 12
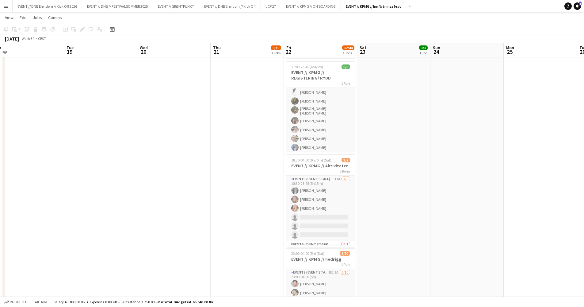
scroll to position [326, 0]
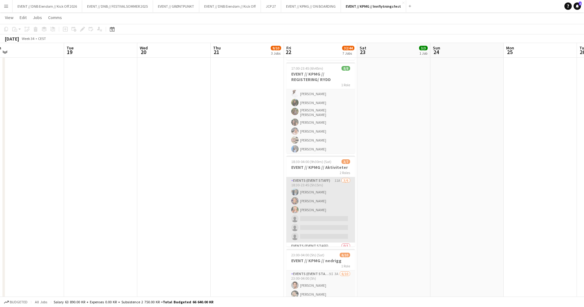
click at [335, 214] on app-card-role "Events (Event Staff) 11A [DATE] 18:30-23:45 (5h15m) [PERSON_NAME] [PERSON_NAME]…" at bounding box center [320, 209] width 69 height 65
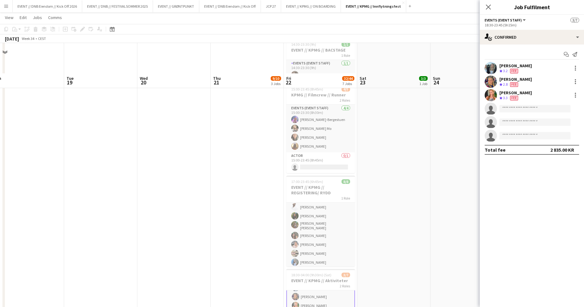
scroll to position [210, 0]
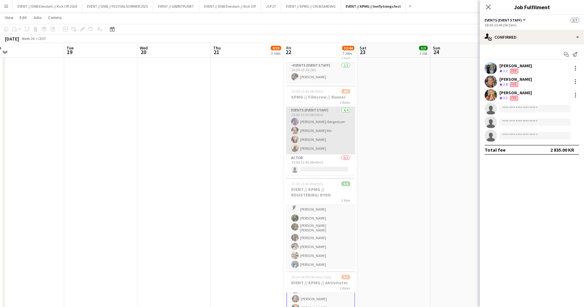
click at [335, 144] on app-card-role "Events (Event Staff) [DATE] 15:00-23:30 (8h30m) [PERSON_NAME] [PERSON_NAME] Mo …" at bounding box center [320, 131] width 69 height 48
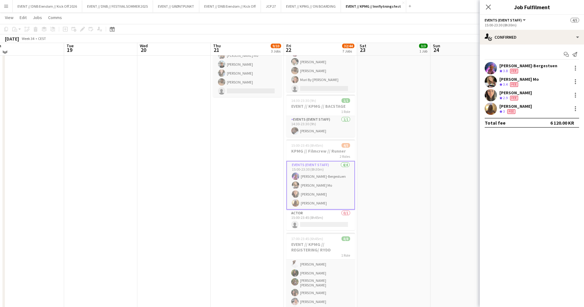
scroll to position [154, 0]
click at [524, 106] on div "[PERSON_NAME]" at bounding box center [515, 106] width 32 height 6
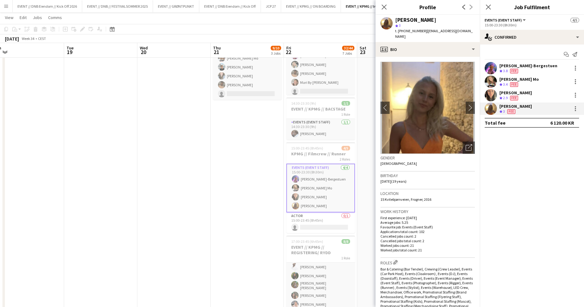
click at [261, 135] on app-date-cell "09:00-14:00 (5h) 1/1 EVENT// KPMG//INNKJØP 1 Role Actor [DATE] 09:00-14:00 (5h)…" at bounding box center [247, 225] width 73 height 621
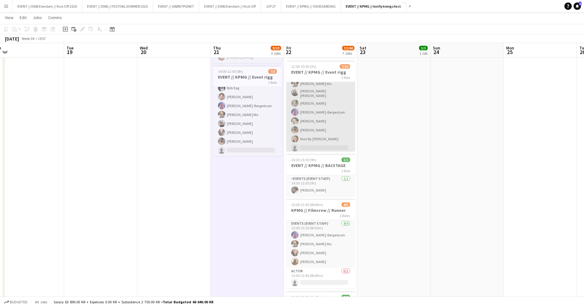
scroll to position [0, 0]
click at [349, 116] on app-card-role "Events (Event Staff) 3I 8A [DATE] 12:00-15:00 (3h) [PERSON_NAME] Mo [PERSON_NAM…" at bounding box center [320, 133] width 69 height 103
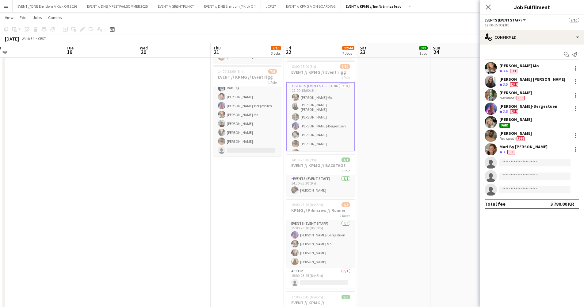
click at [514, 94] on div "[PERSON_NAME]" at bounding box center [515, 93] width 32 height 6
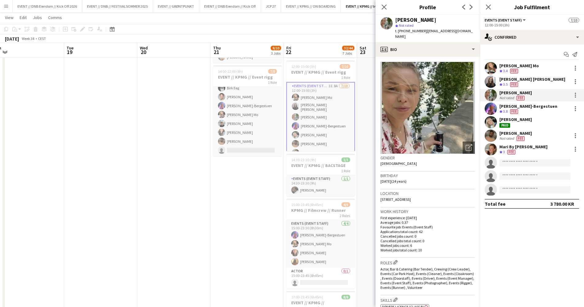
click at [524, 151] on div "Crew rating 3 Fee" at bounding box center [523, 151] width 48 height 5
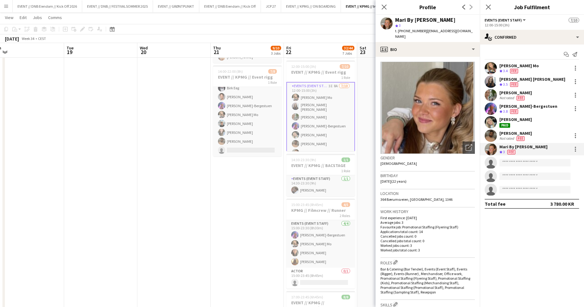
click at [234, 191] on app-date-cell "09:00-14:00 (5h) 1/1 EVENT// KPMG//INNKJØP 1 Role Actor [DATE] 09:00-14:00 (5h)…" at bounding box center [247, 281] width 73 height 621
